Goal: Information Seeking & Learning: Compare options

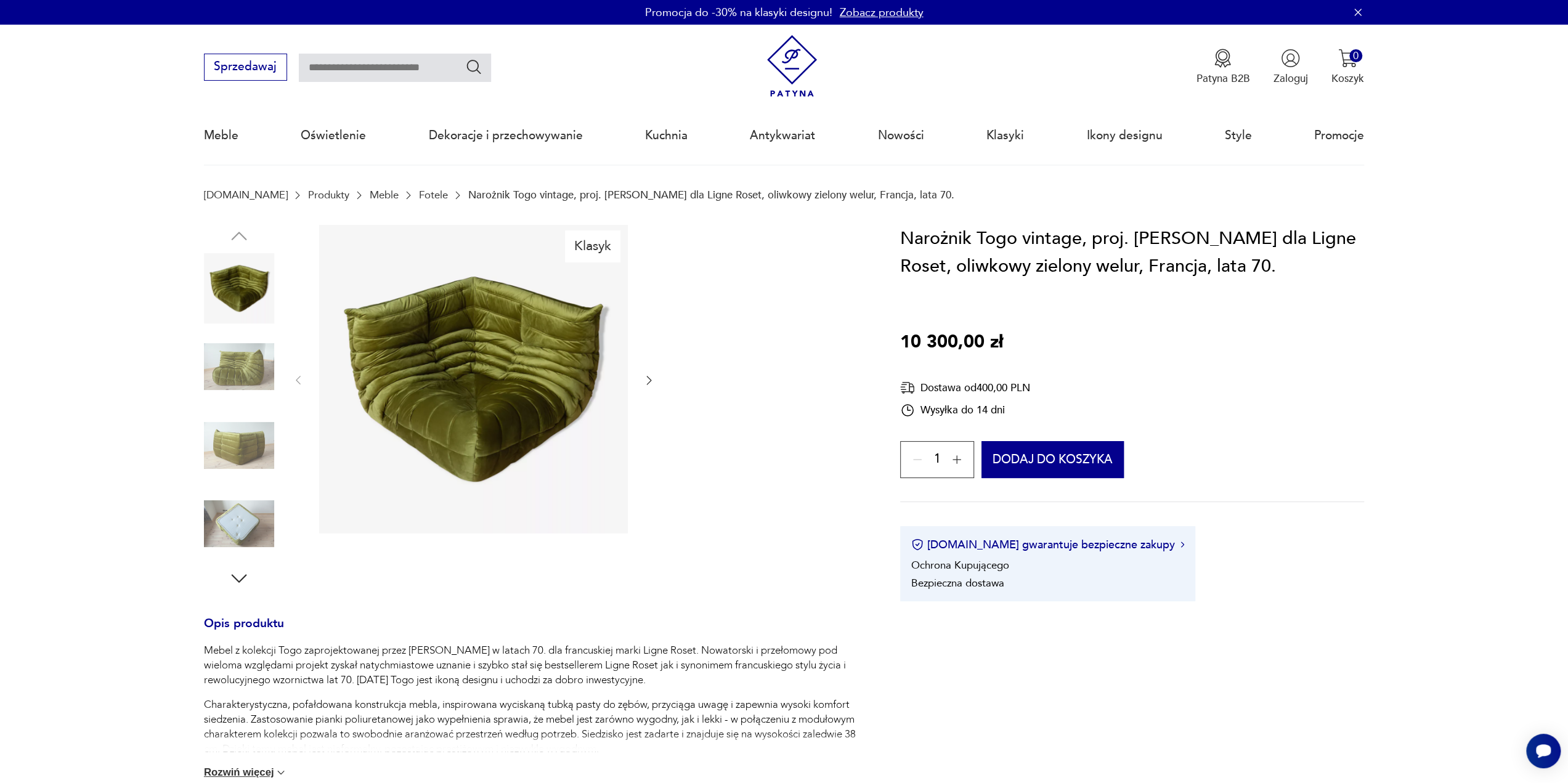
click at [242, 377] on img at bounding box center [239, 366] width 70 height 70
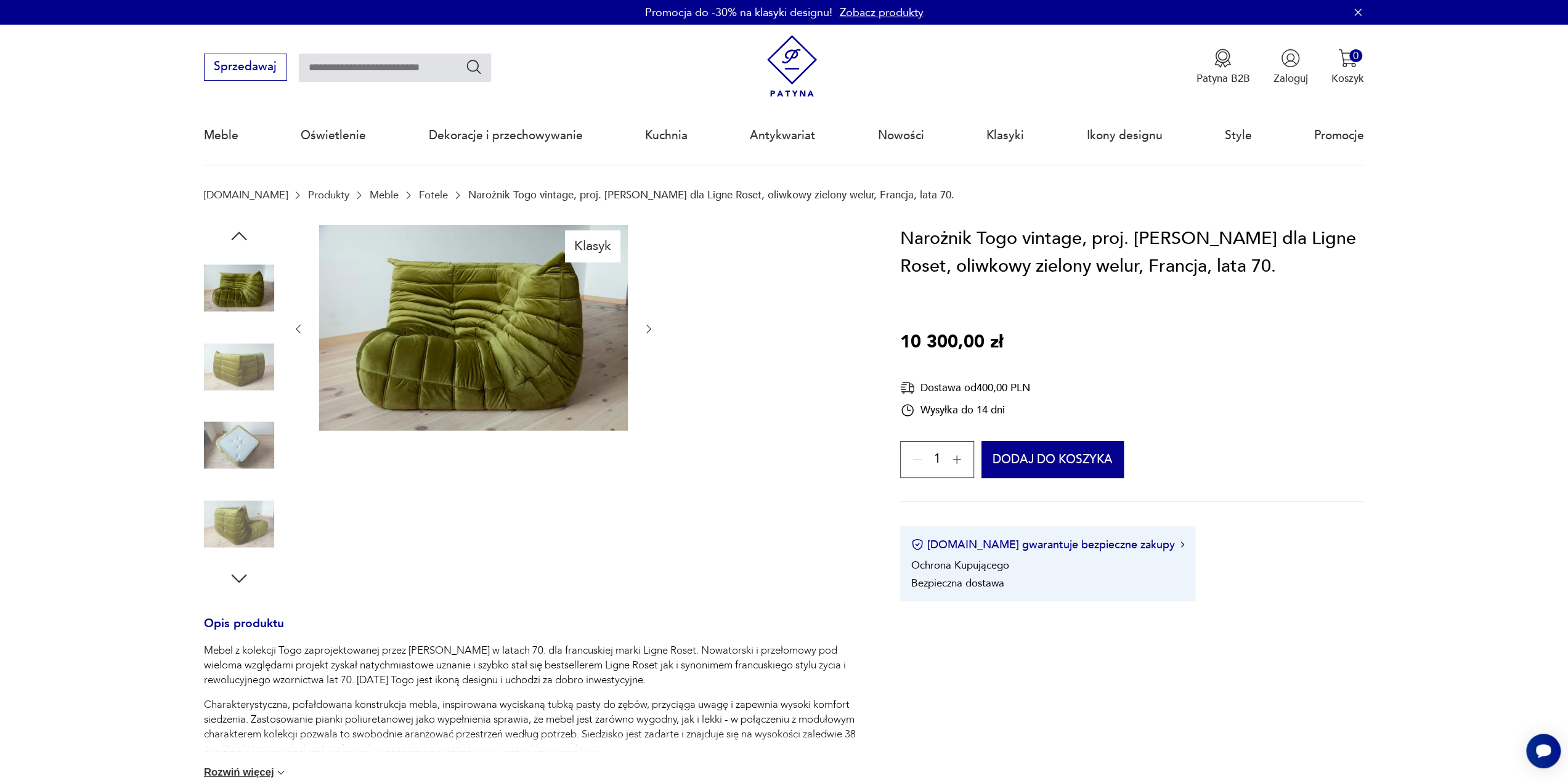
click at [220, 432] on img at bounding box center [239, 445] width 70 height 70
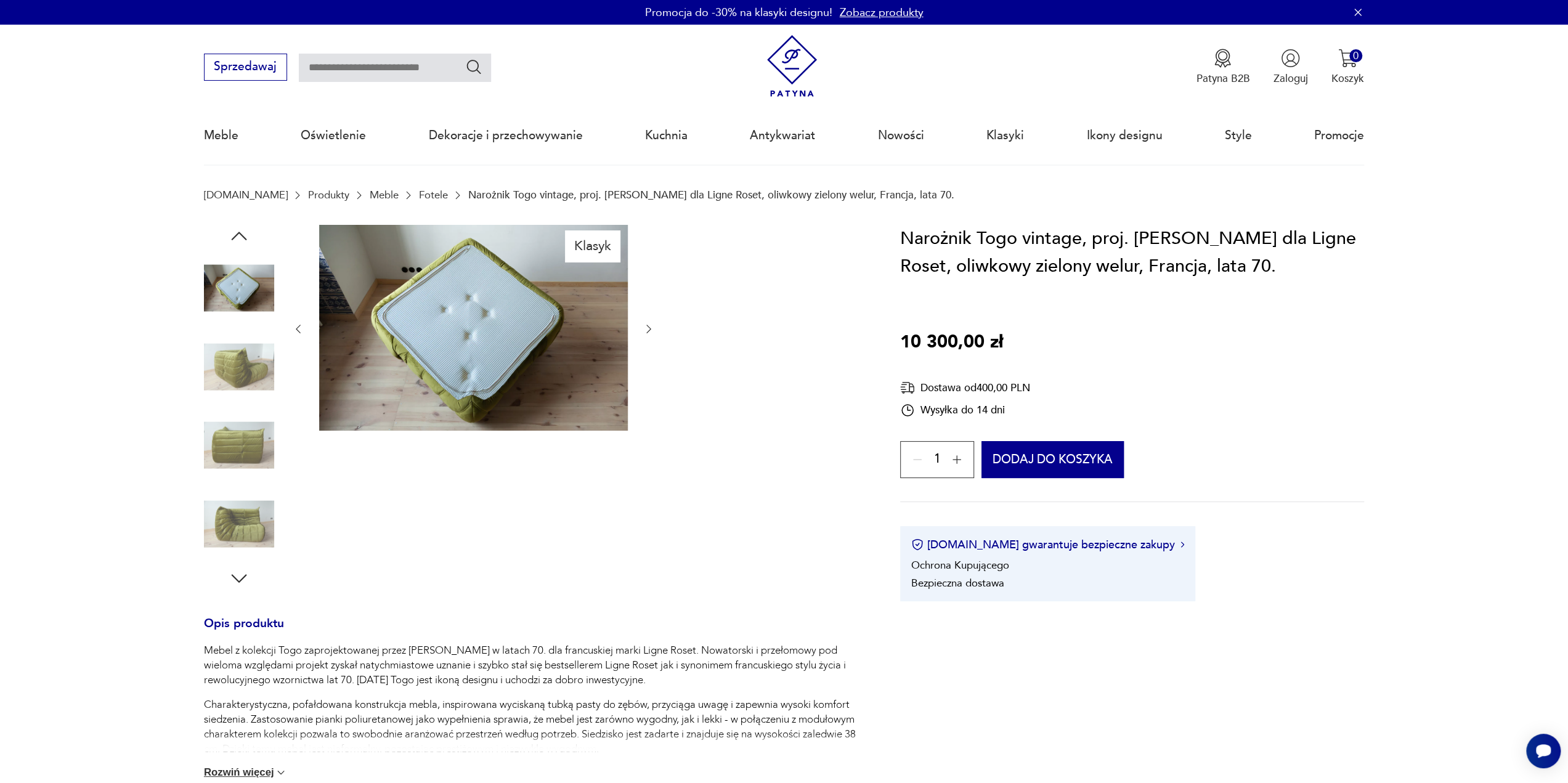
click at [238, 517] on img at bounding box center [239, 523] width 70 height 70
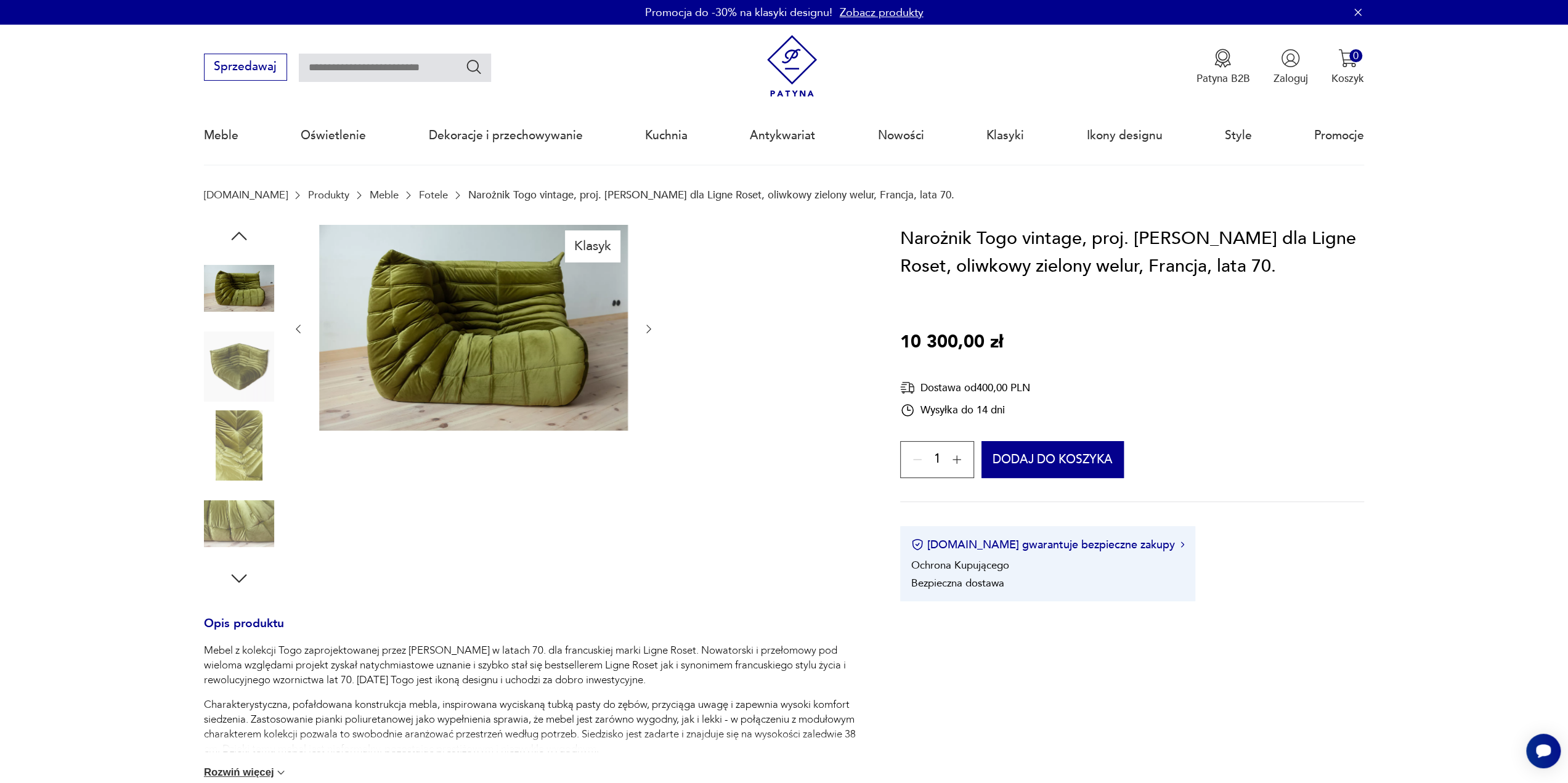
click at [234, 298] on img at bounding box center [239, 288] width 70 height 70
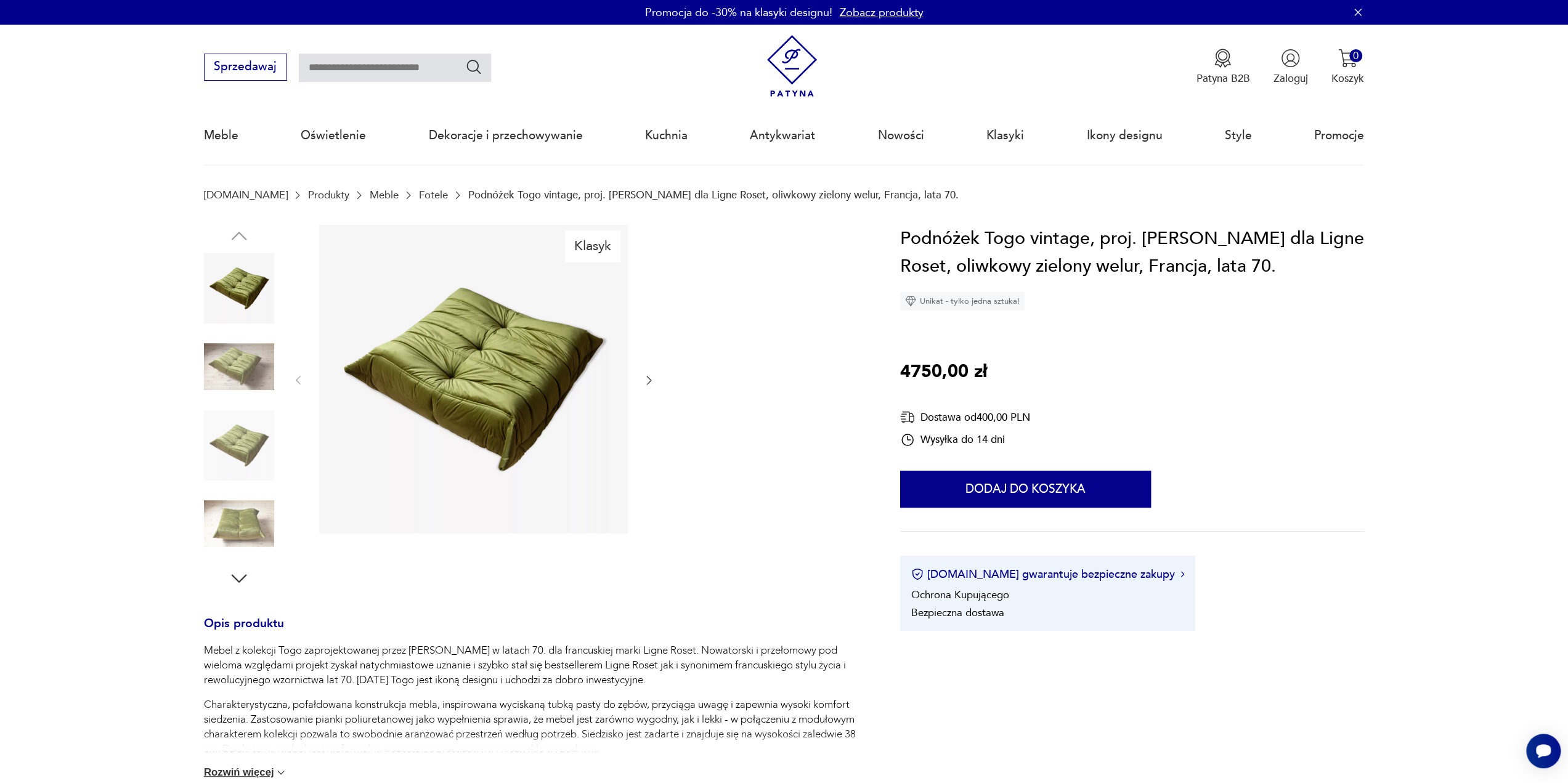
click at [214, 293] on img at bounding box center [239, 288] width 70 height 70
click at [247, 449] on img at bounding box center [239, 445] width 70 height 70
click at [252, 517] on img at bounding box center [239, 523] width 70 height 70
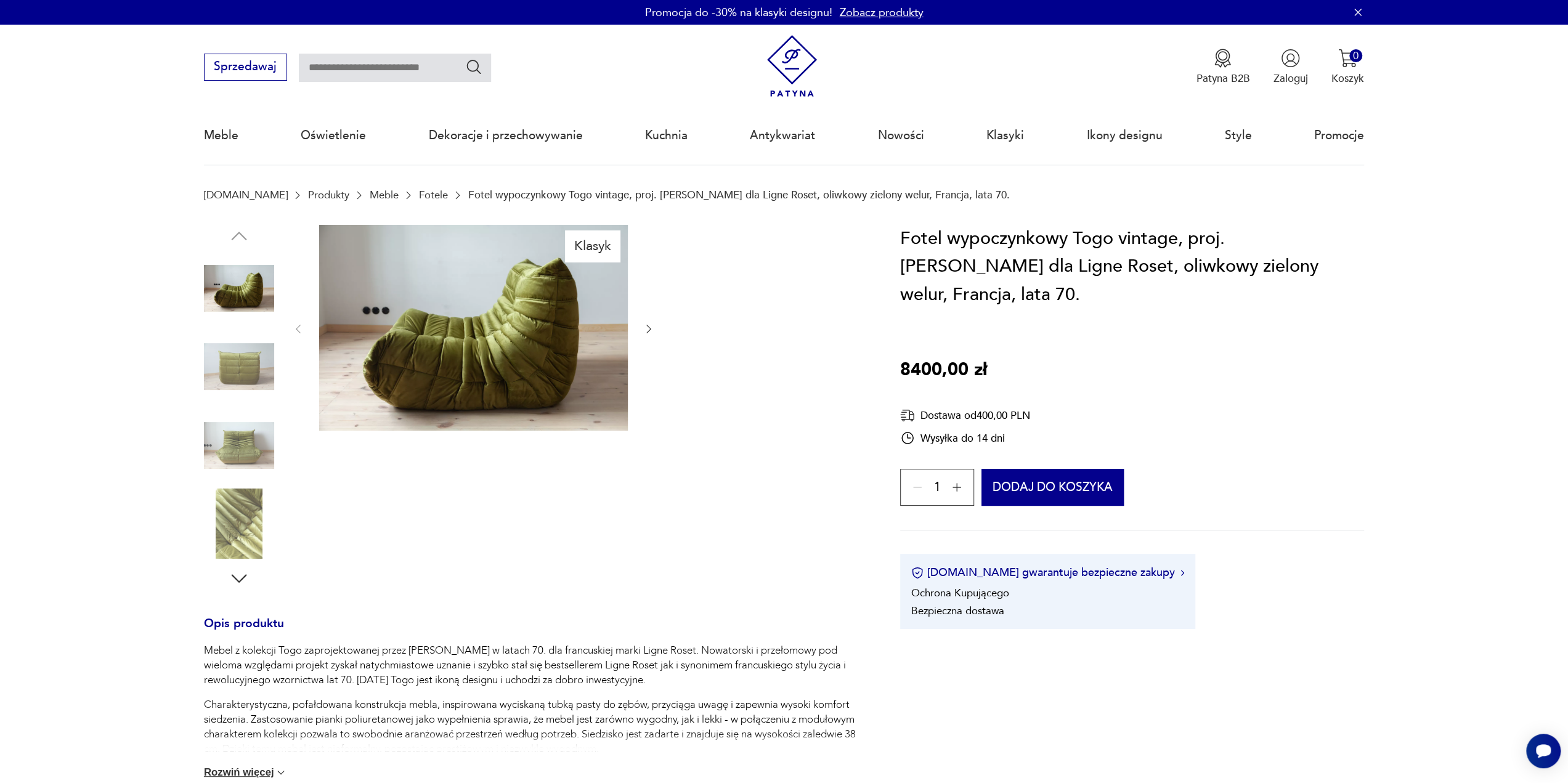
click at [221, 356] on img at bounding box center [239, 366] width 70 height 70
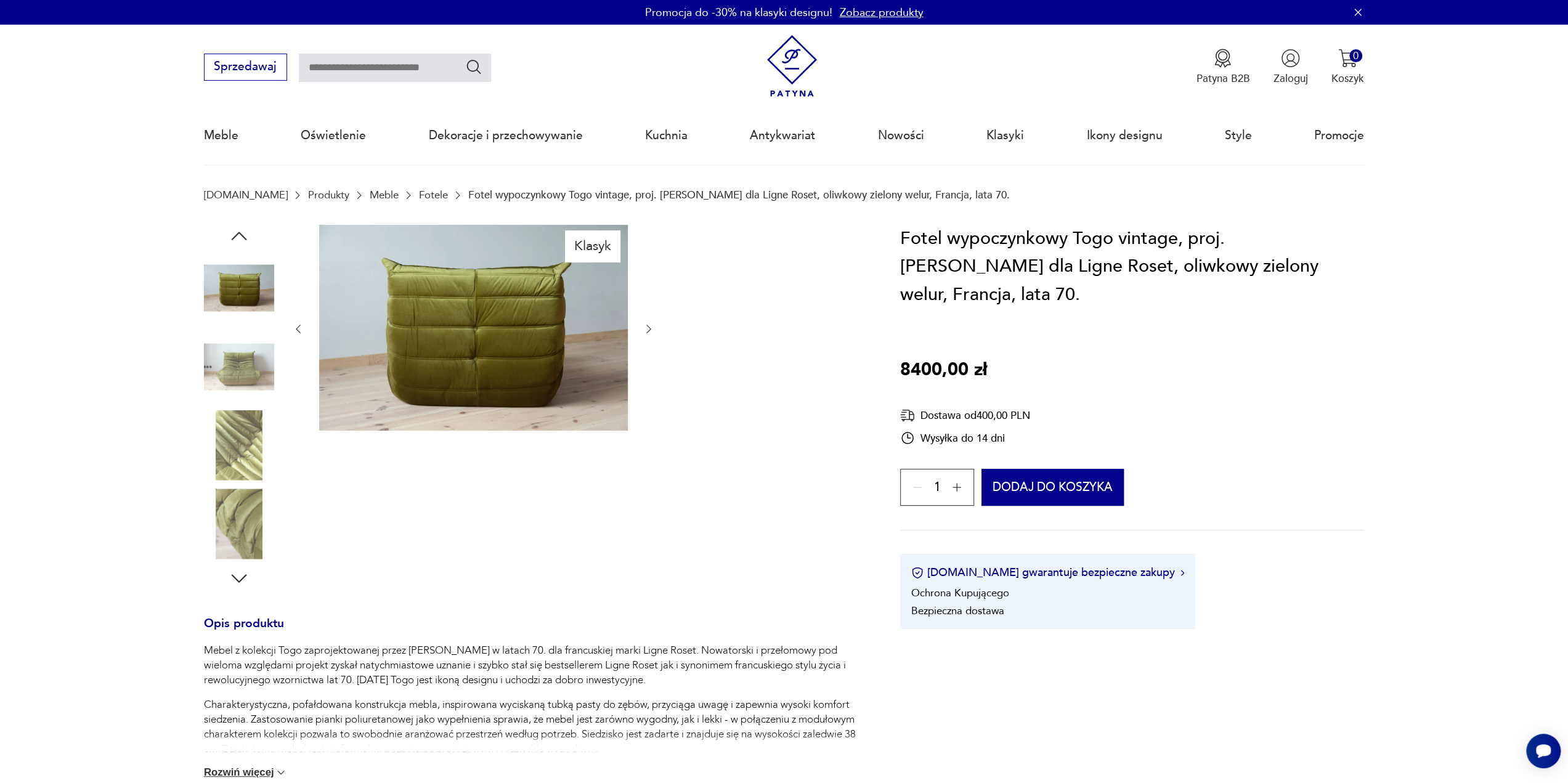
click at [234, 450] on img at bounding box center [239, 445] width 70 height 70
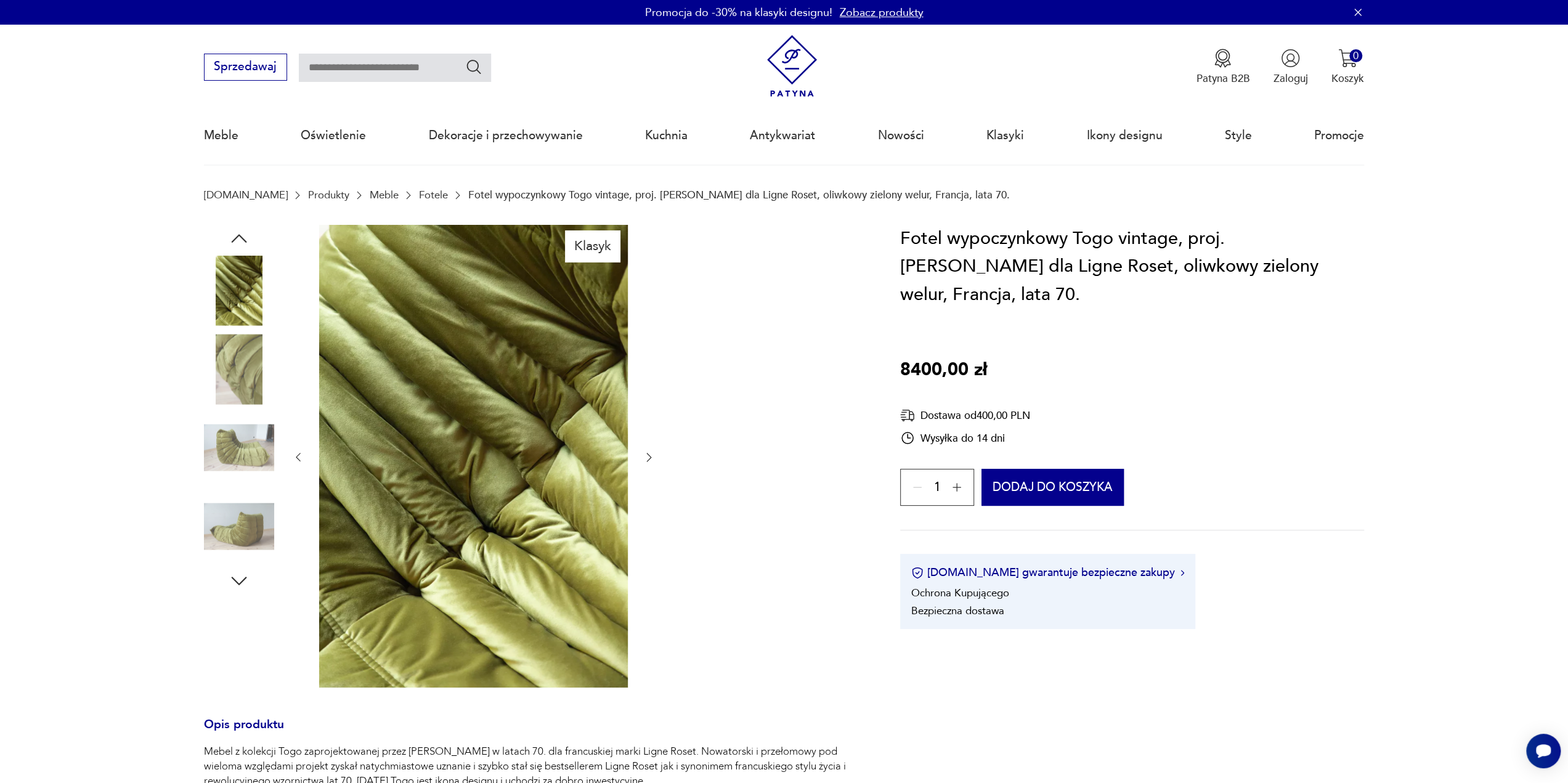
click at [220, 514] on img at bounding box center [239, 526] width 70 height 70
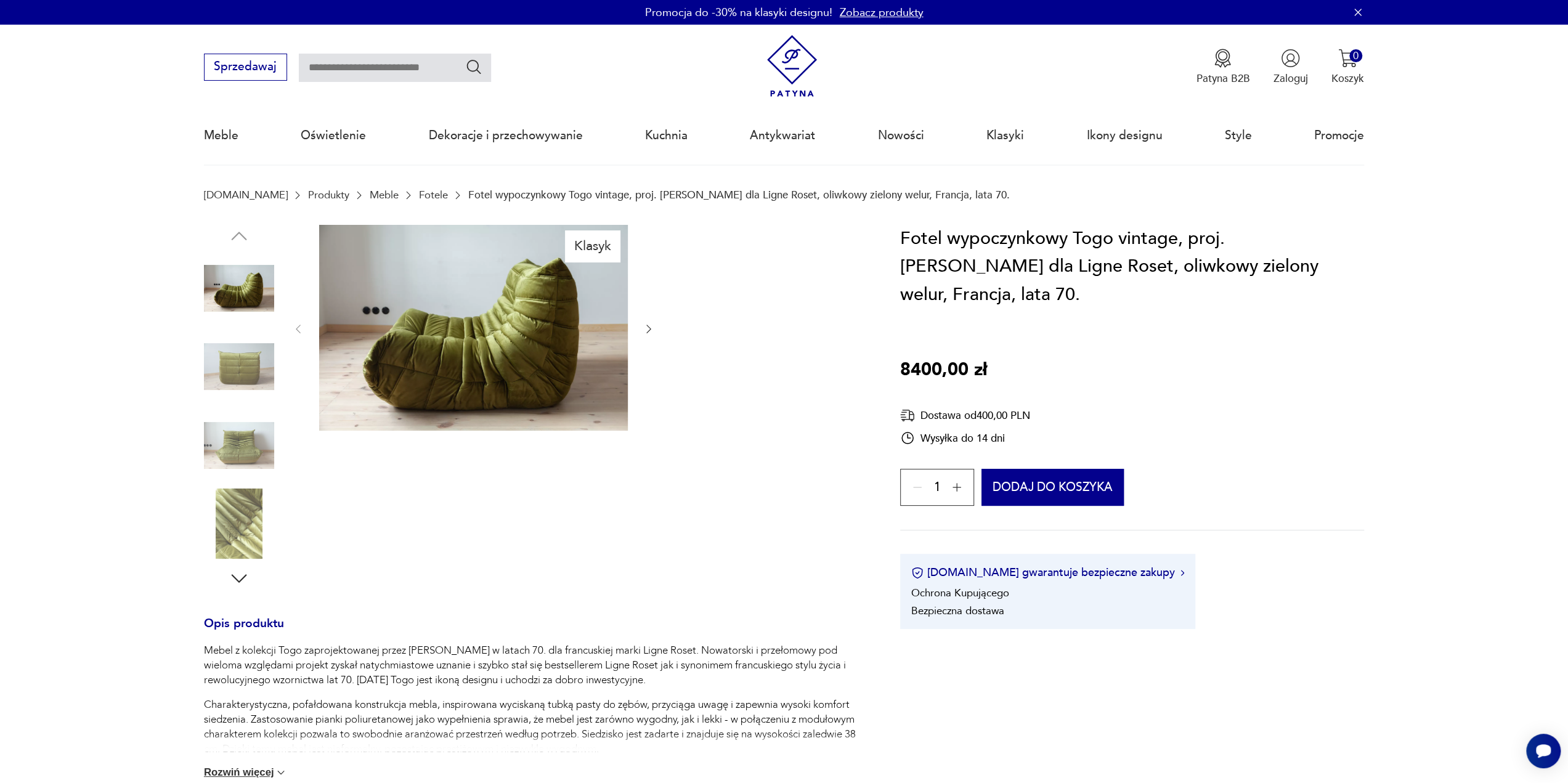
click at [219, 284] on img at bounding box center [239, 288] width 70 height 70
click at [230, 356] on img at bounding box center [239, 366] width 70 height 70
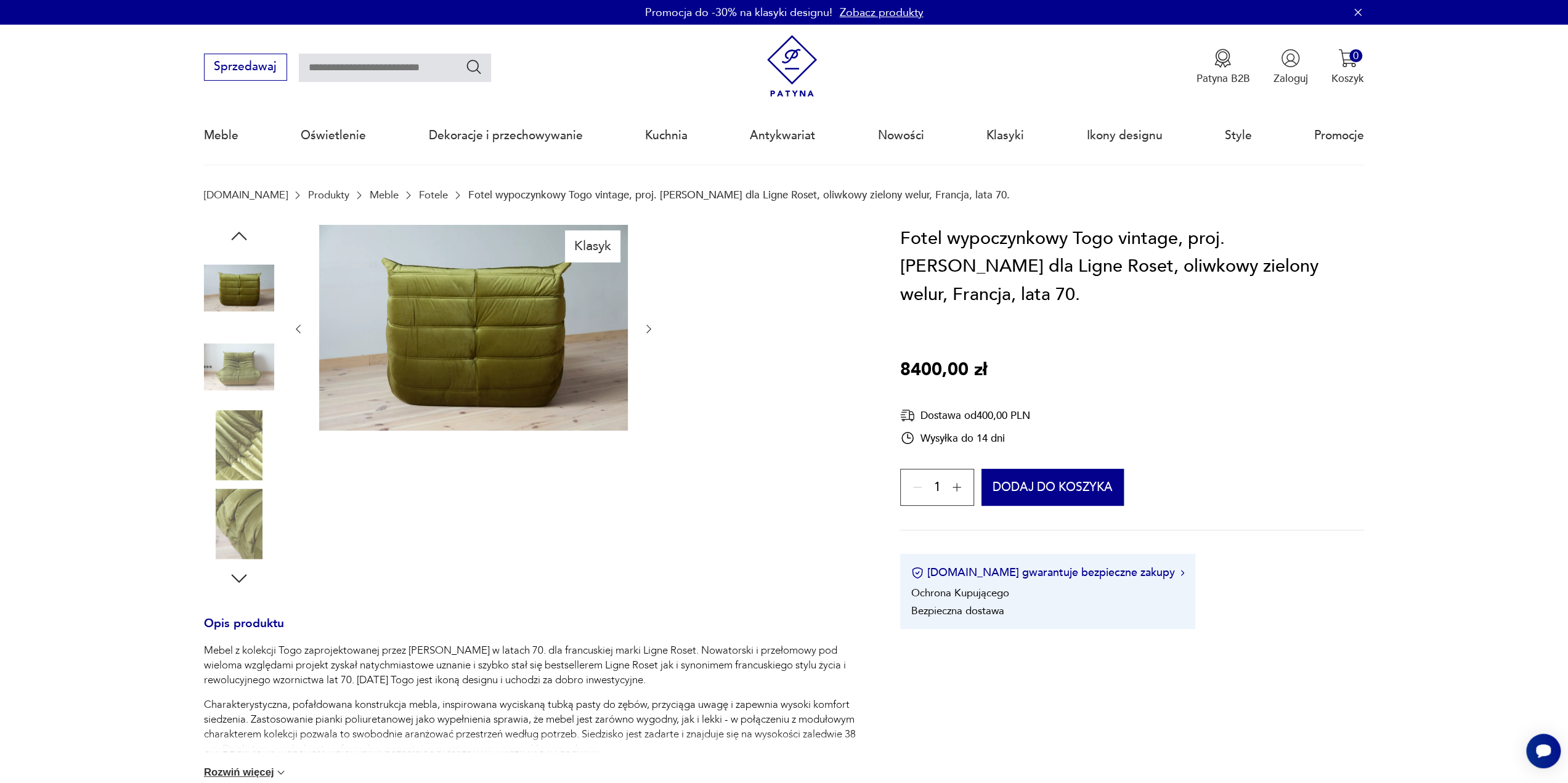
click at [236, 426] on img at bounding box center [239, 445] width 70 height 70
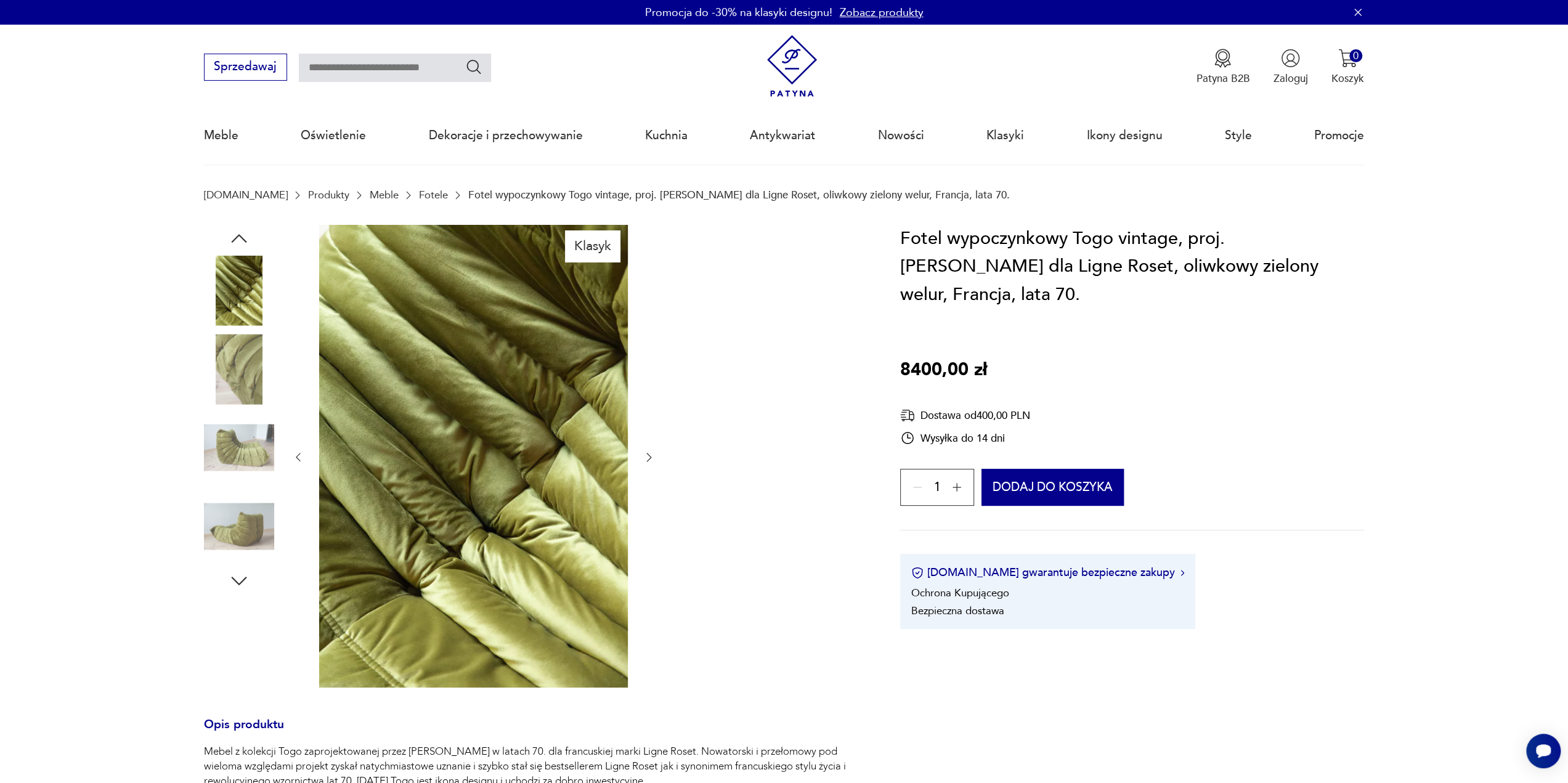
click at [264, 478] on img at bounding box center [239, 448] width 70 height 70
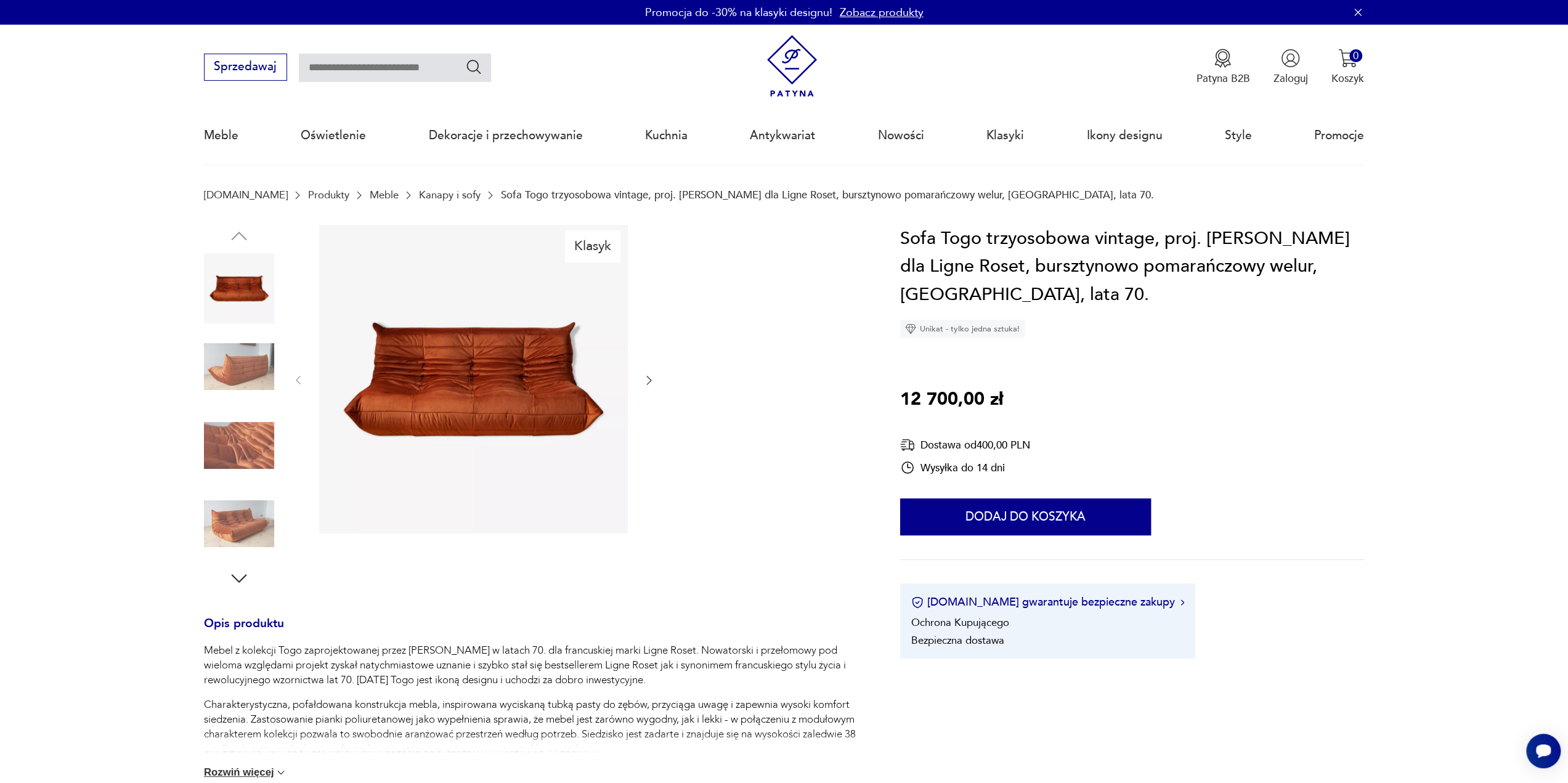
click at [212, 383] on img at bounding box center [239, 366] width 70 height 70
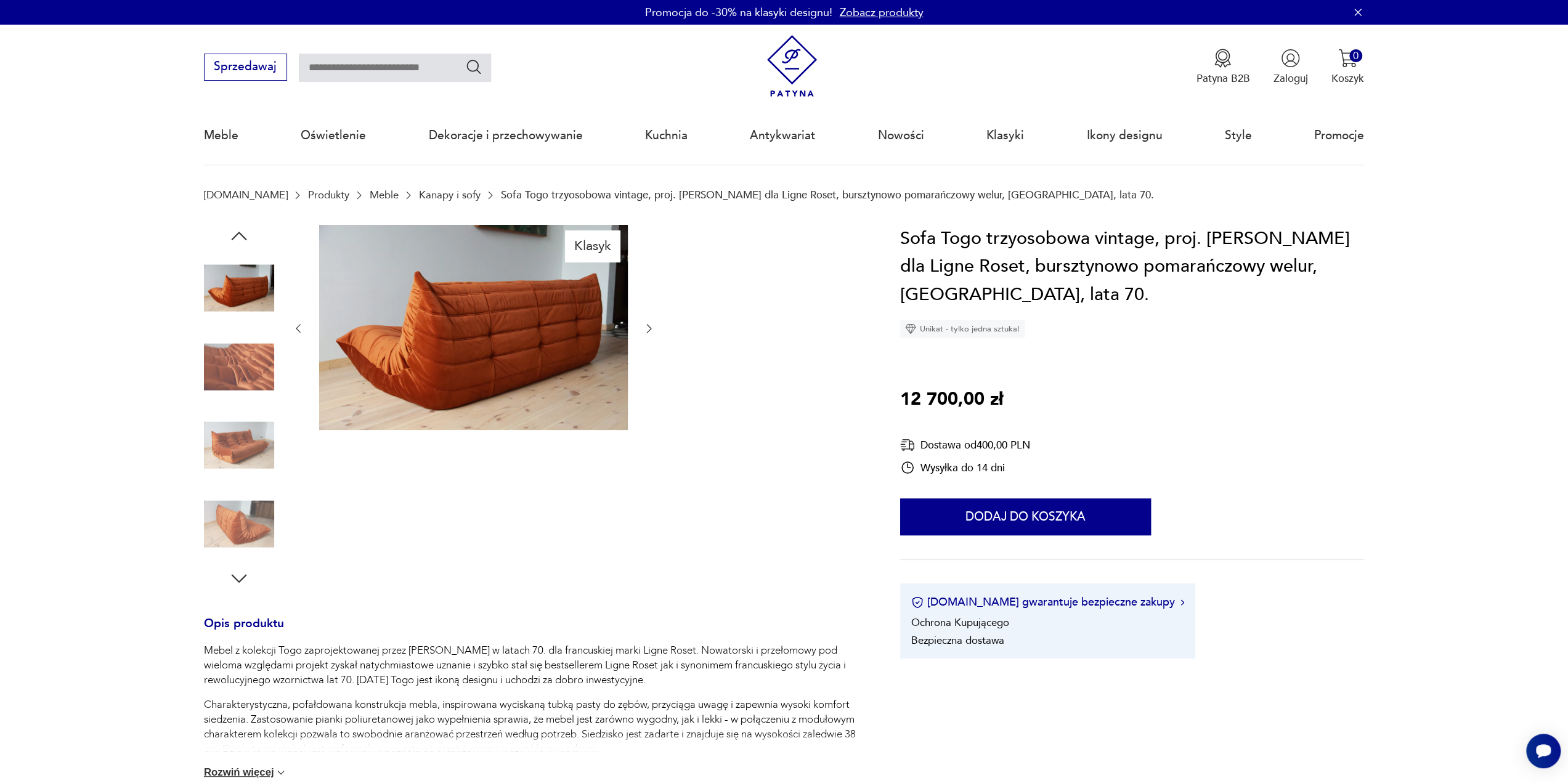
click at [247, 430] on img at bounding box center [239, 445] width 70 height 70
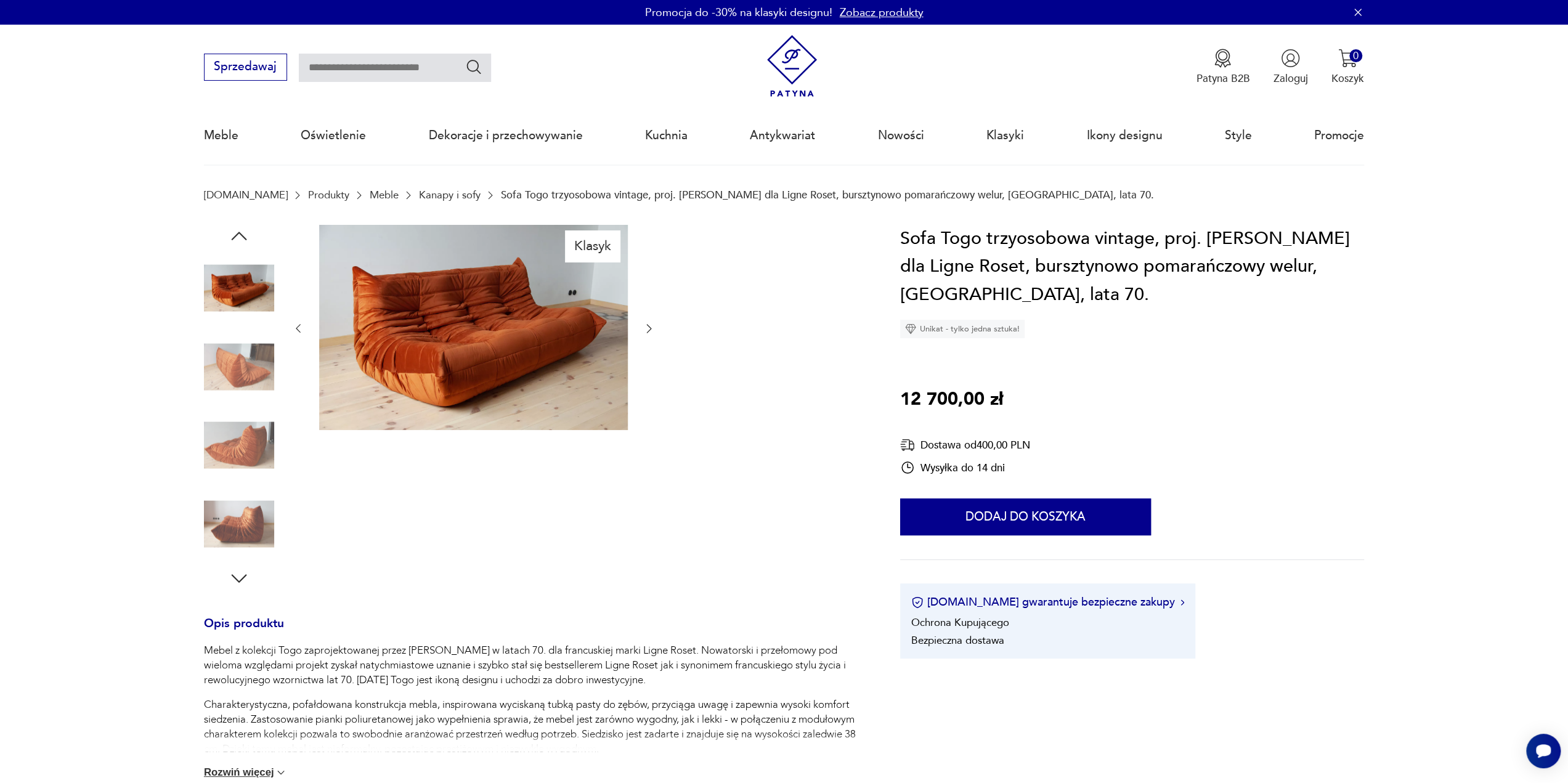
click at [249, 440] on img at bounding box center [239, 445] width 70 height 70
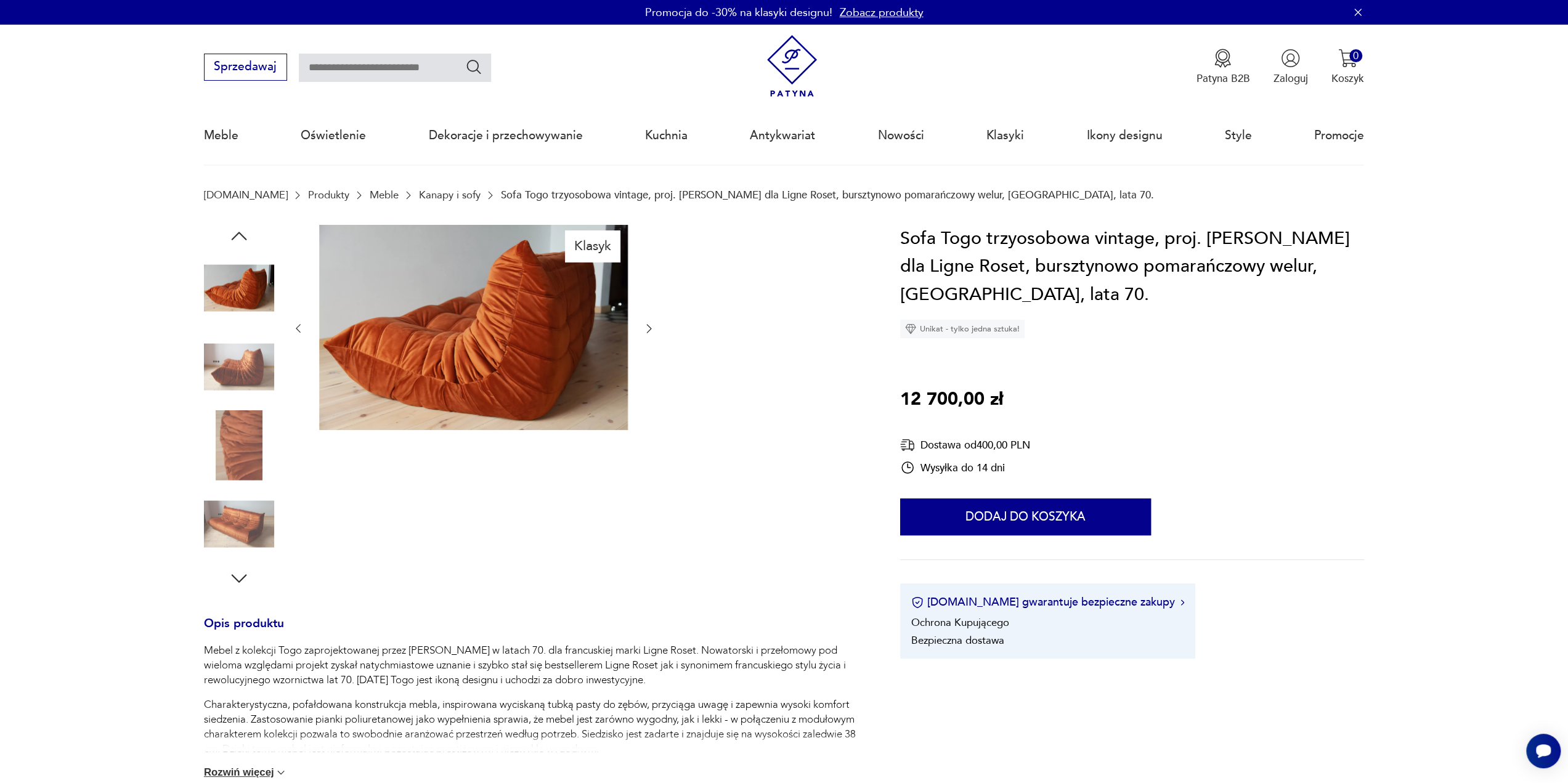
click at [238, 300] on img at bounding box center [239, 288] width 70 height 70
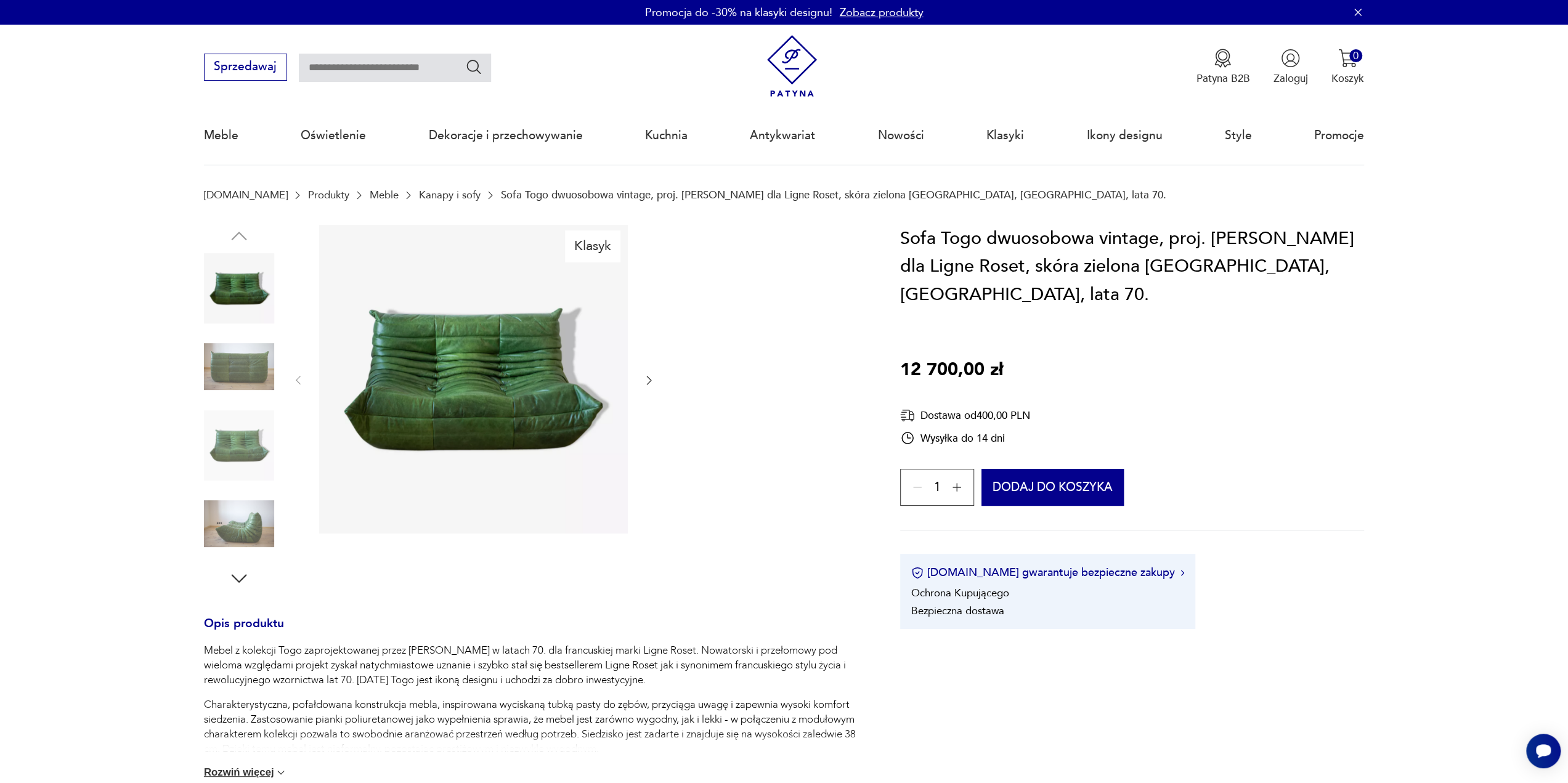
click at [227, 514] on img at bounding box center [239, 523] width 70 height 70
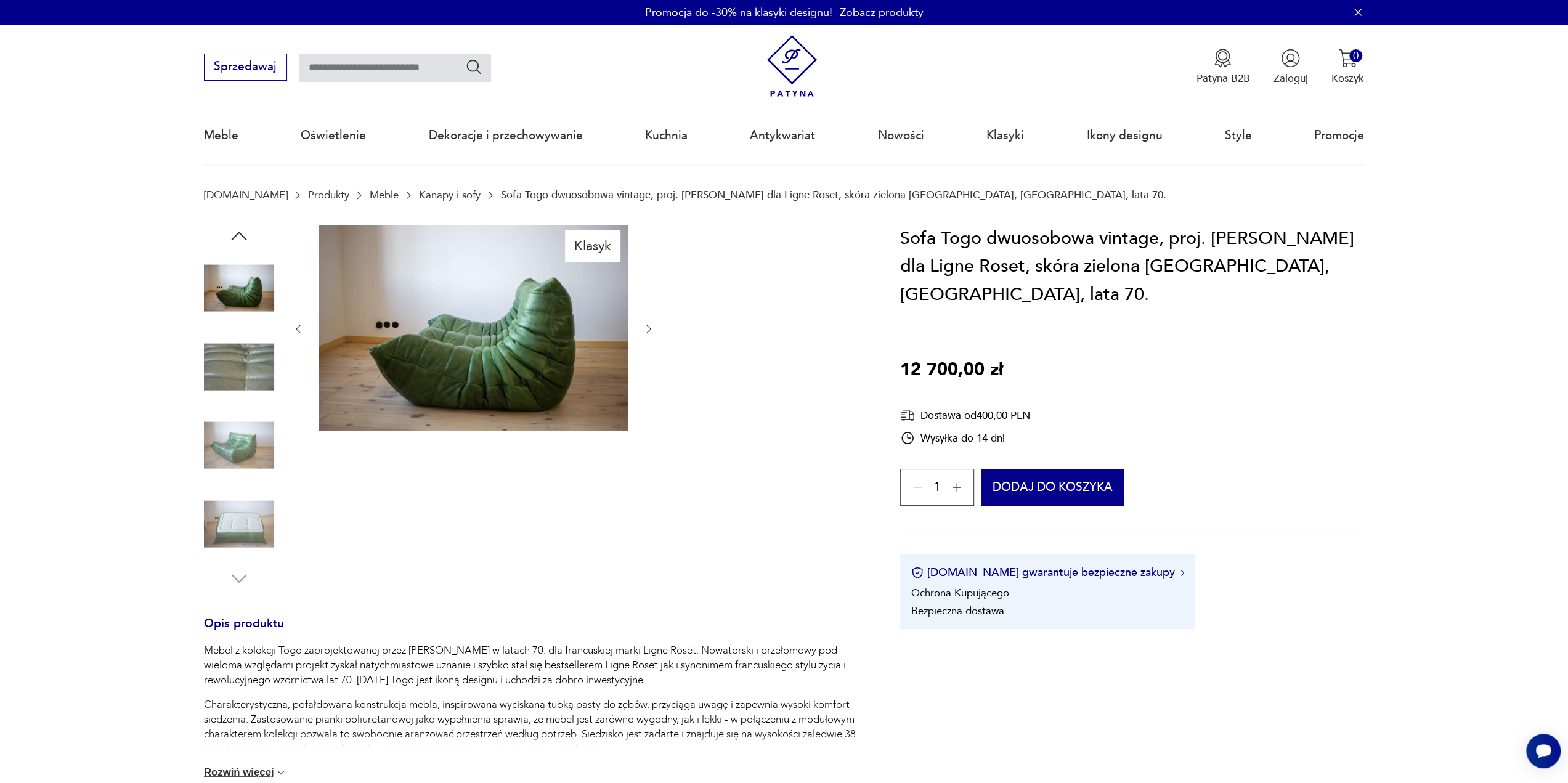
click at [252, 422] on img at bounding box center [239, 445] width 70 height 70
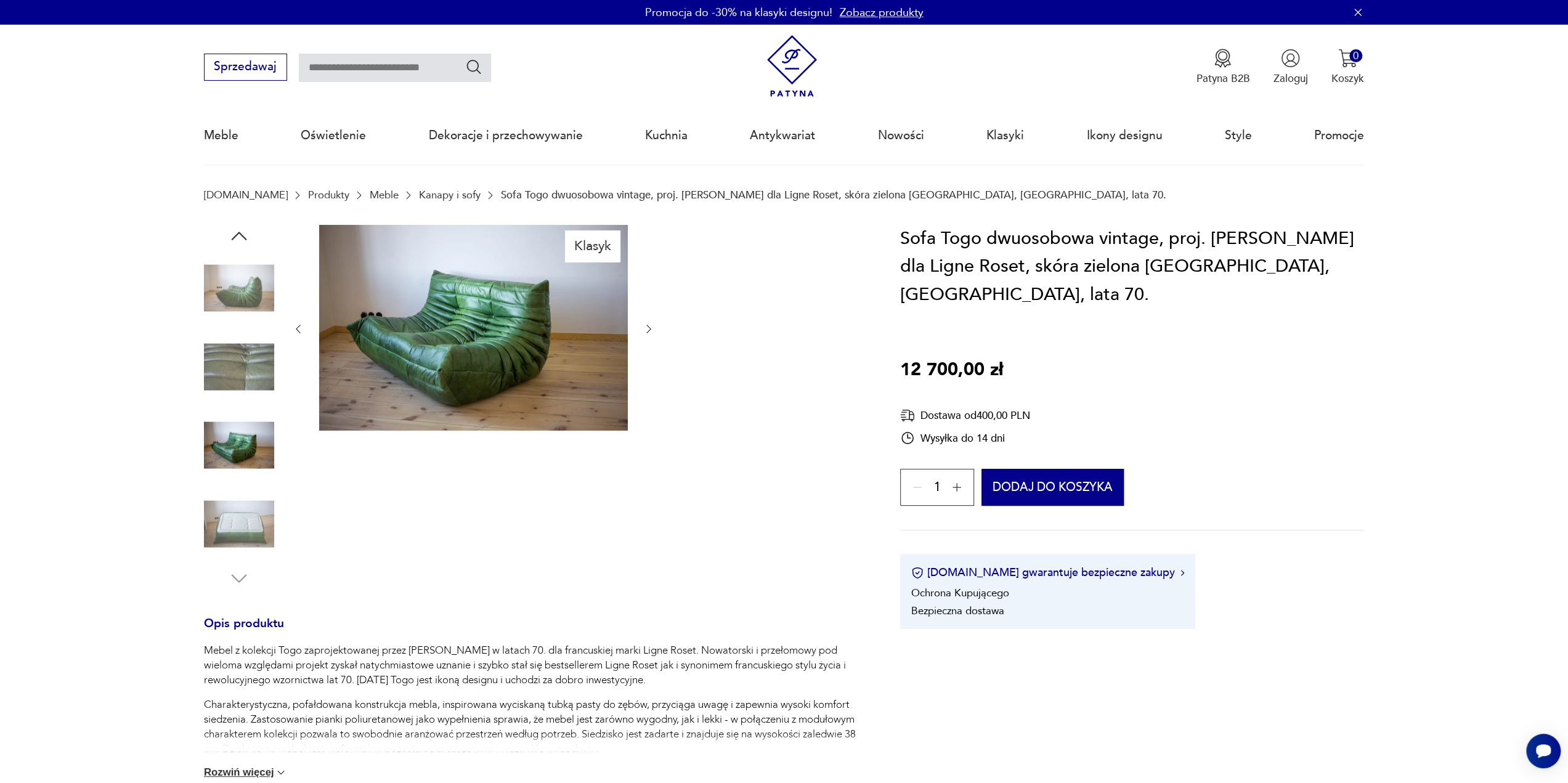
click at [252, 366] on img at bounding box center [239, 366] width 70 height 70
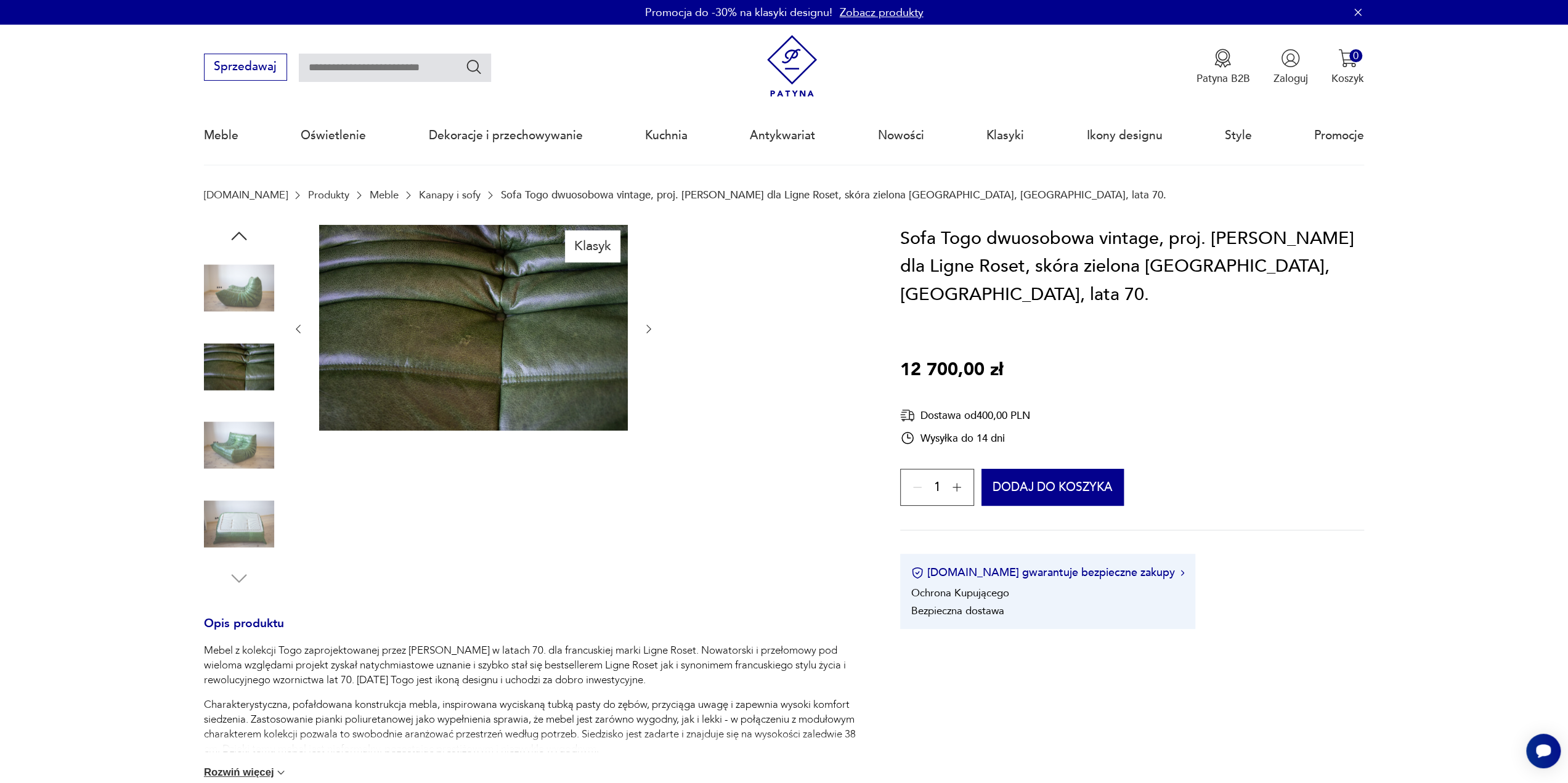
click at [251, 293] on img at bounding box center [239, 288] width 70 height 70
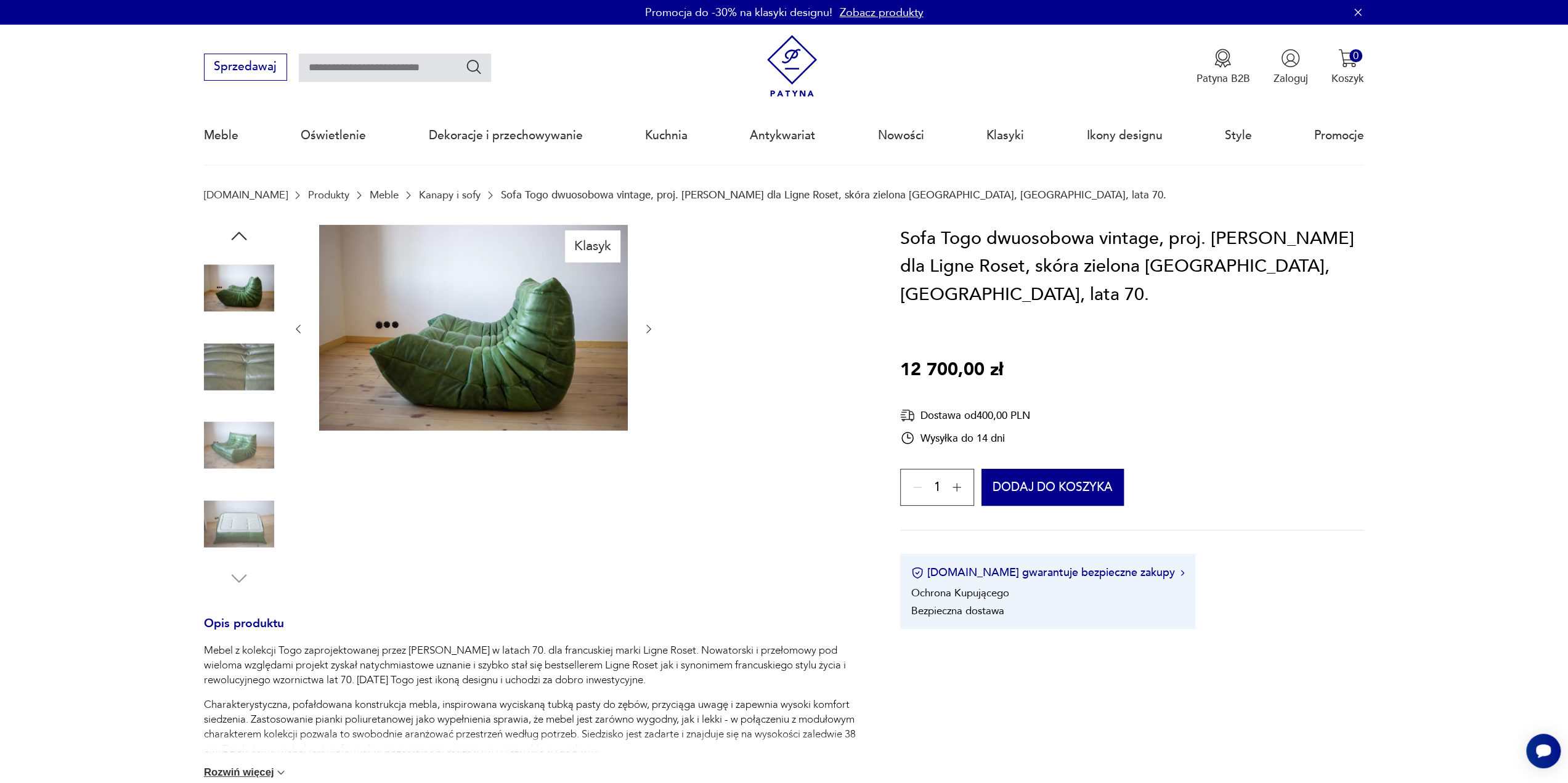
click at [239, 284] on img at bounding box center [239, 288] width 70 height 70
click at [242, 352] on img at bounding box center [239, 366] width 70 height 70
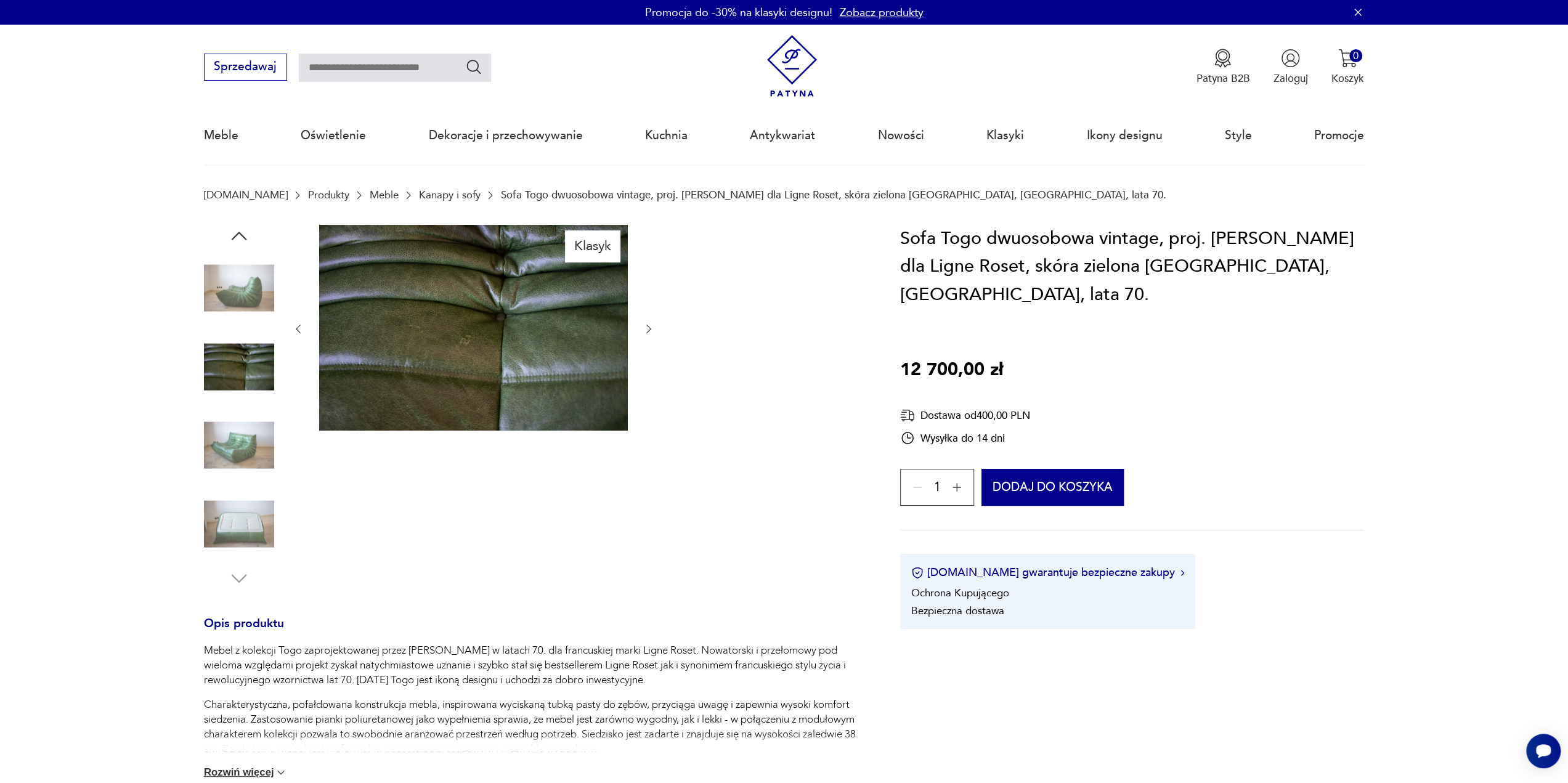
click at [242, 410] on img at bounding box center [239, 445] width 70 height 70
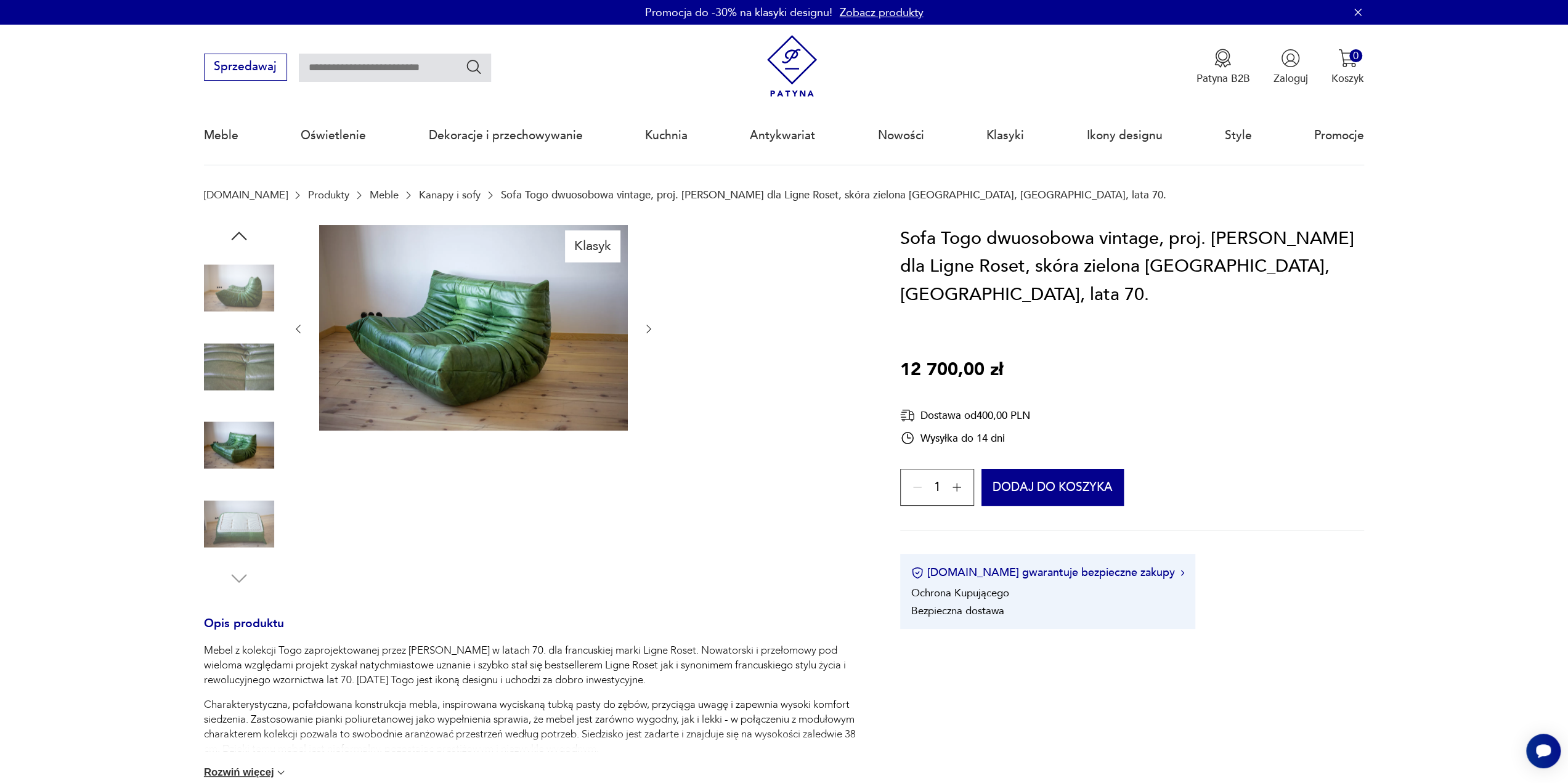
click at [235, 293] on img at bounding box center [239, 288] width 70 height 70
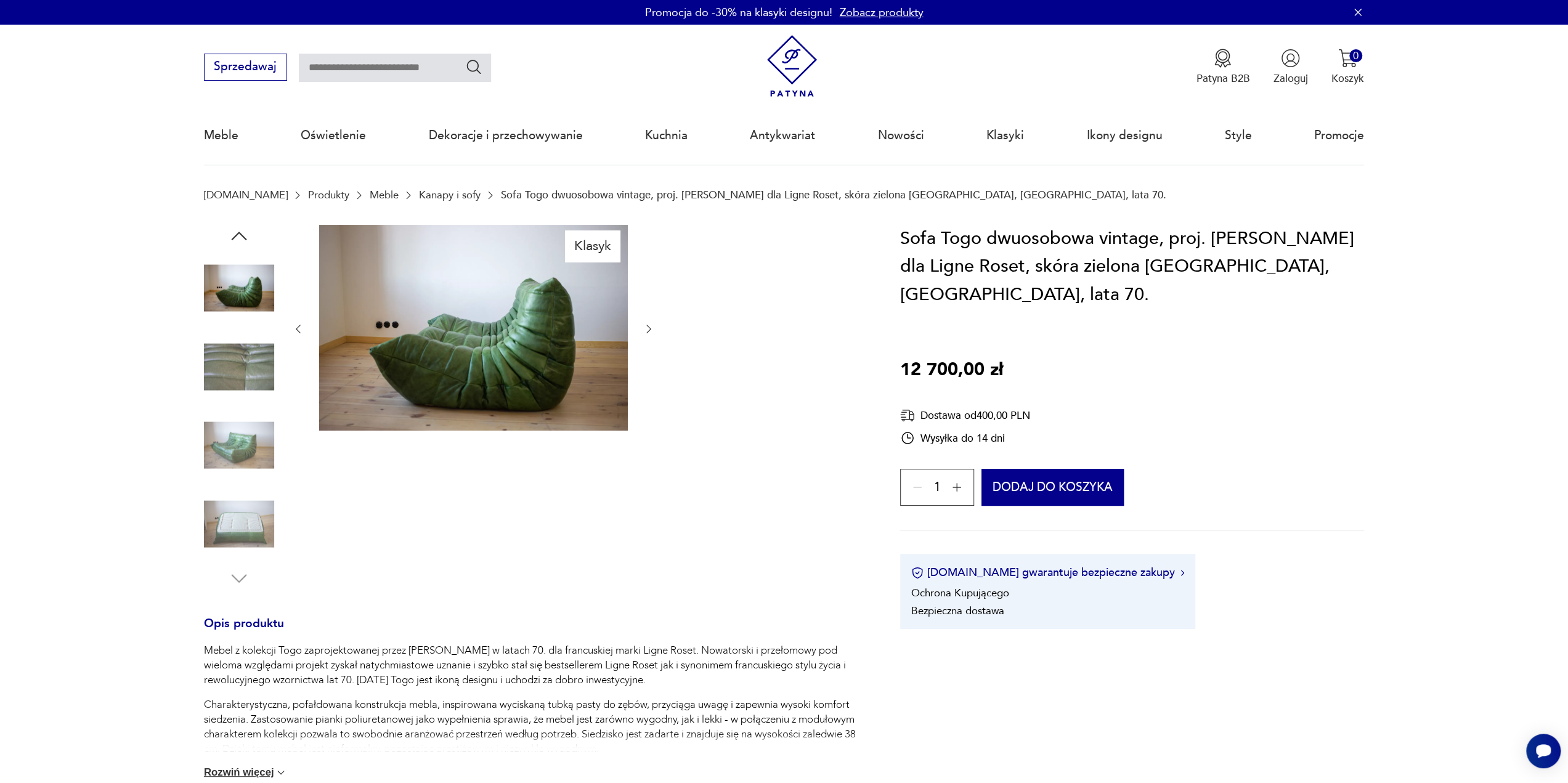
click at [249, 356] on img at bounding box center [239, 366] width 70 height 70
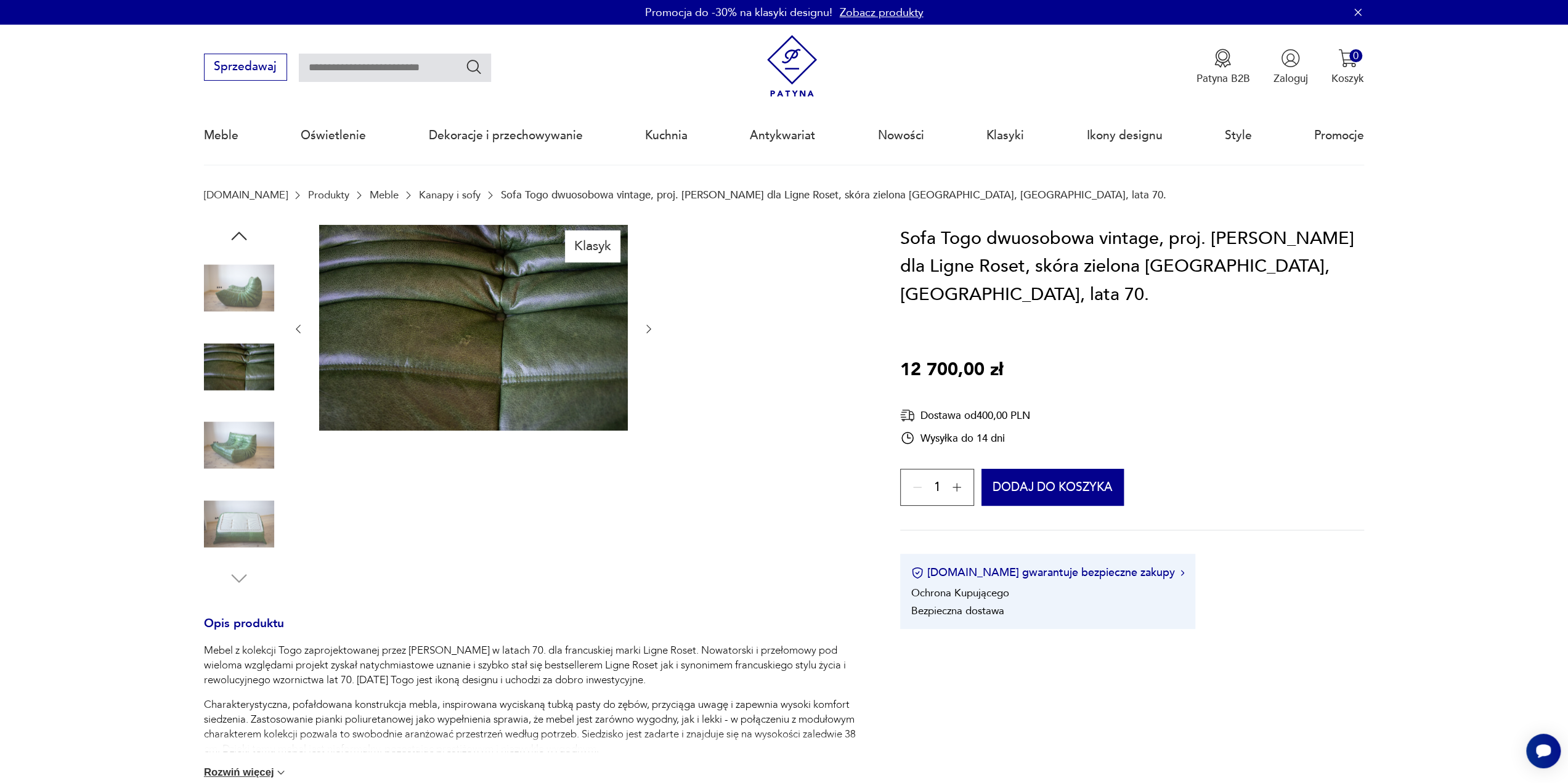
click at [250, 429] on img at bounding box center [239, 445] width 70 height 70
